Goal: Task Accomplishment & Management: Complete application form

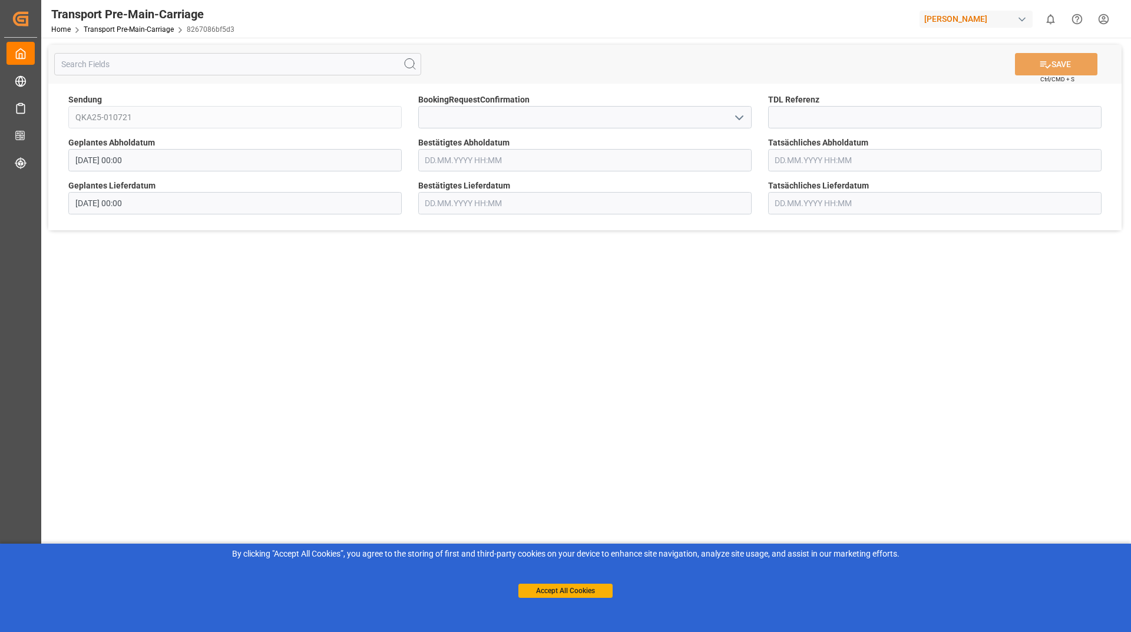
click at [731, 114] on button "open menu" at bounding box center [738, 117] width 18 height 18
click at [663, 144] on div "Yes" at bounding box center [585, 143] width 332 height 27
type input "Yes"
click at [1065, 64] on button "SAVE" at bounding box center [1056, 64] width 82 height 22
